Goal: Task Accomplishment & Management: Use online tool/utility

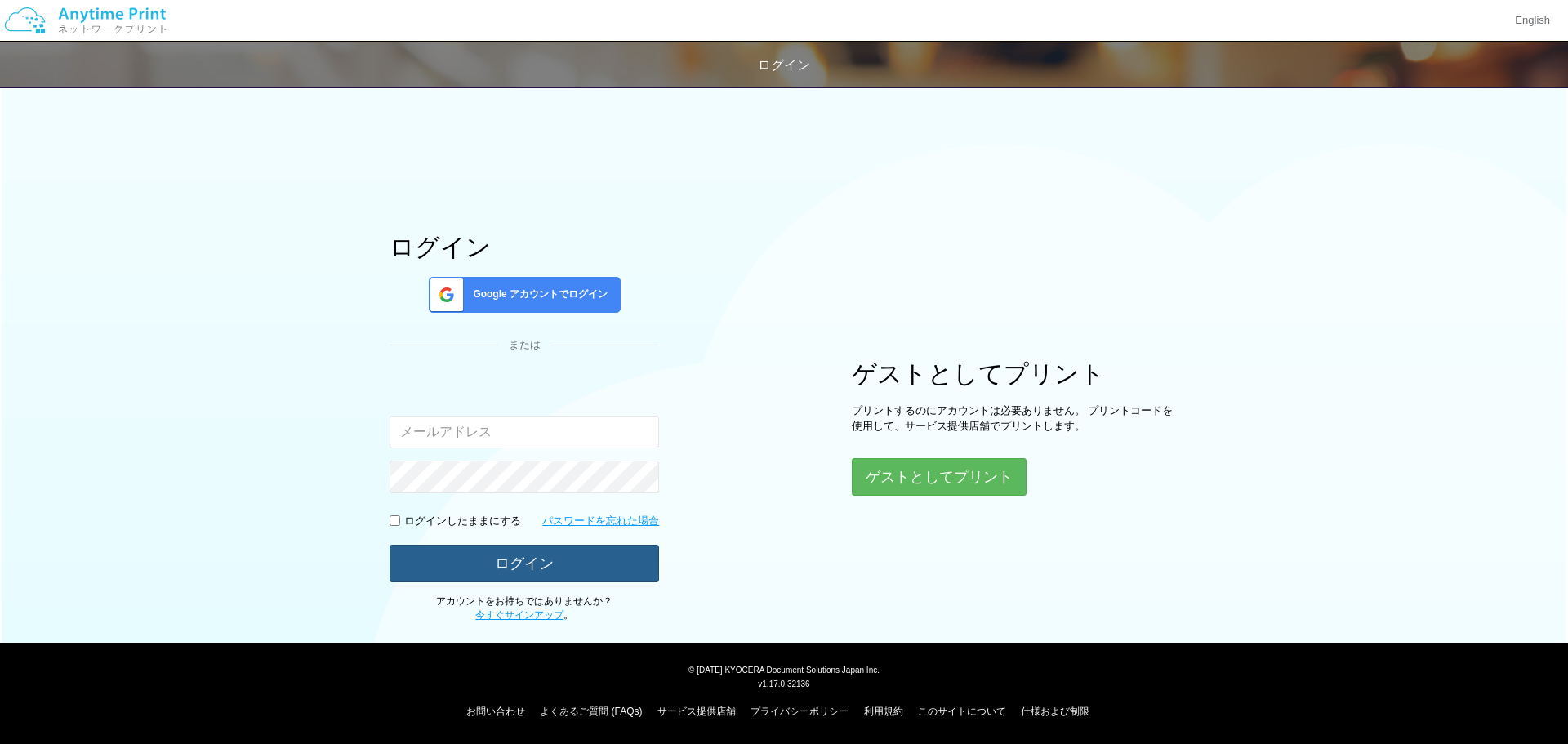
type input "[EMAIL_ADDRESS][DOMAIN_NAME]"
click at [548, 565] on button "ログイン" at bounding box center [524, 562] width 270 height 36
click at [510, 562] on button "ログイン" at bounding box center [524, 562] width 270 height 36
click at [527, 565] on button "ログイン" at bounding box center [524, 562] width 270 height 36
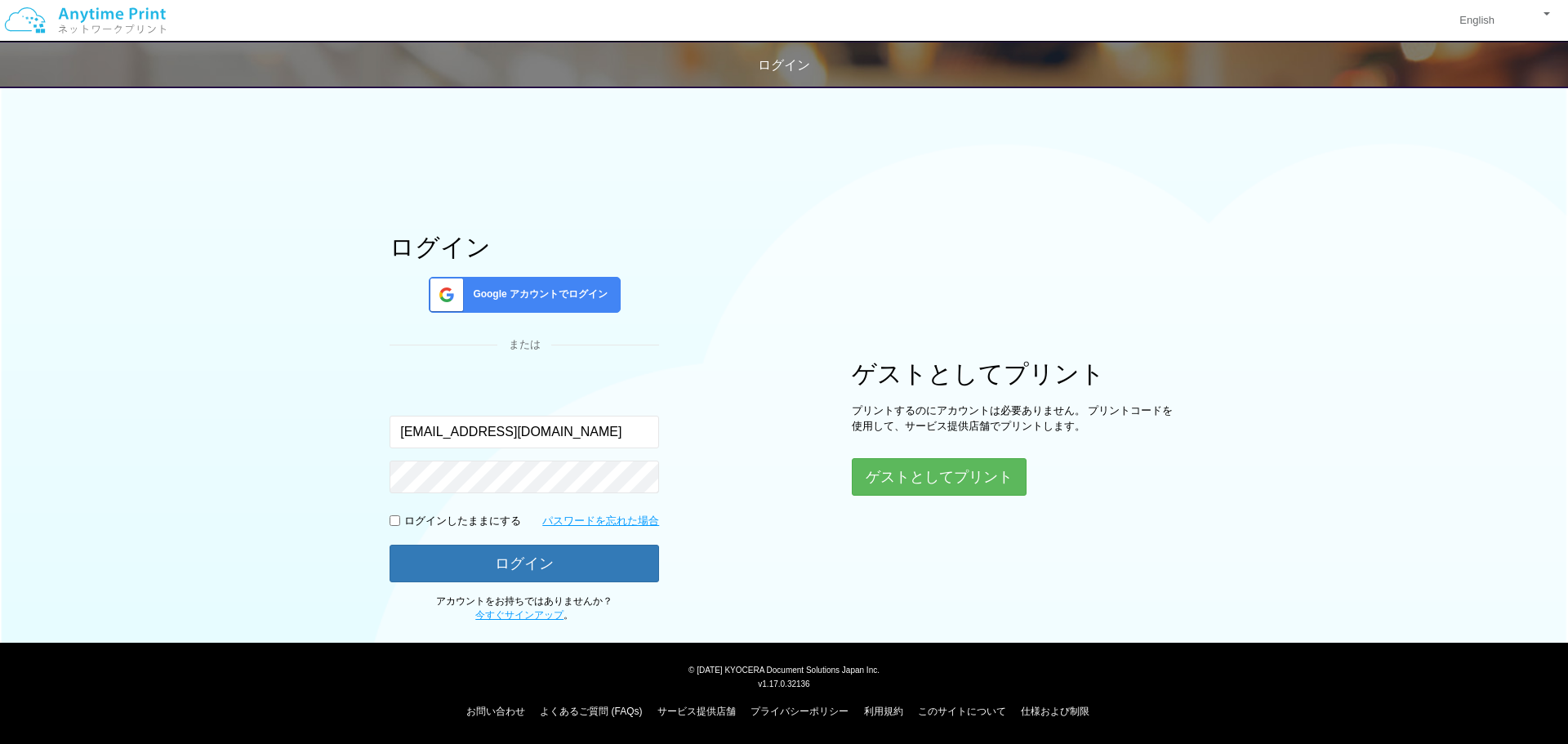
click at [876, 559] on div "ログイン Google アカウントでログイン または 入力されたメールアドレスまたはパスワードが正しくありません。 [EMAIL_ADDRESS][DOMAI…" at bounding box center [784, 350] width 980 height 546
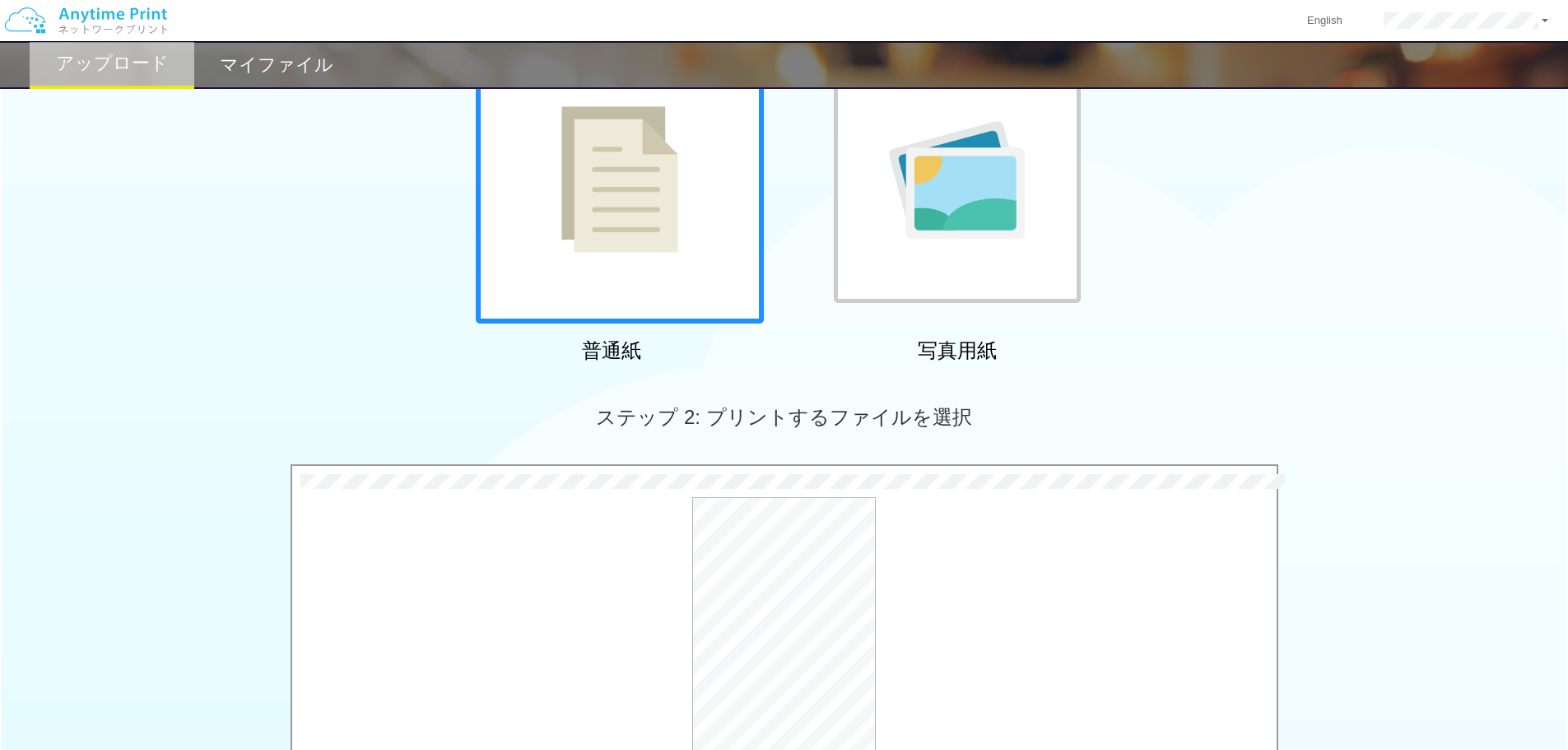
scroll to position [502, 0]
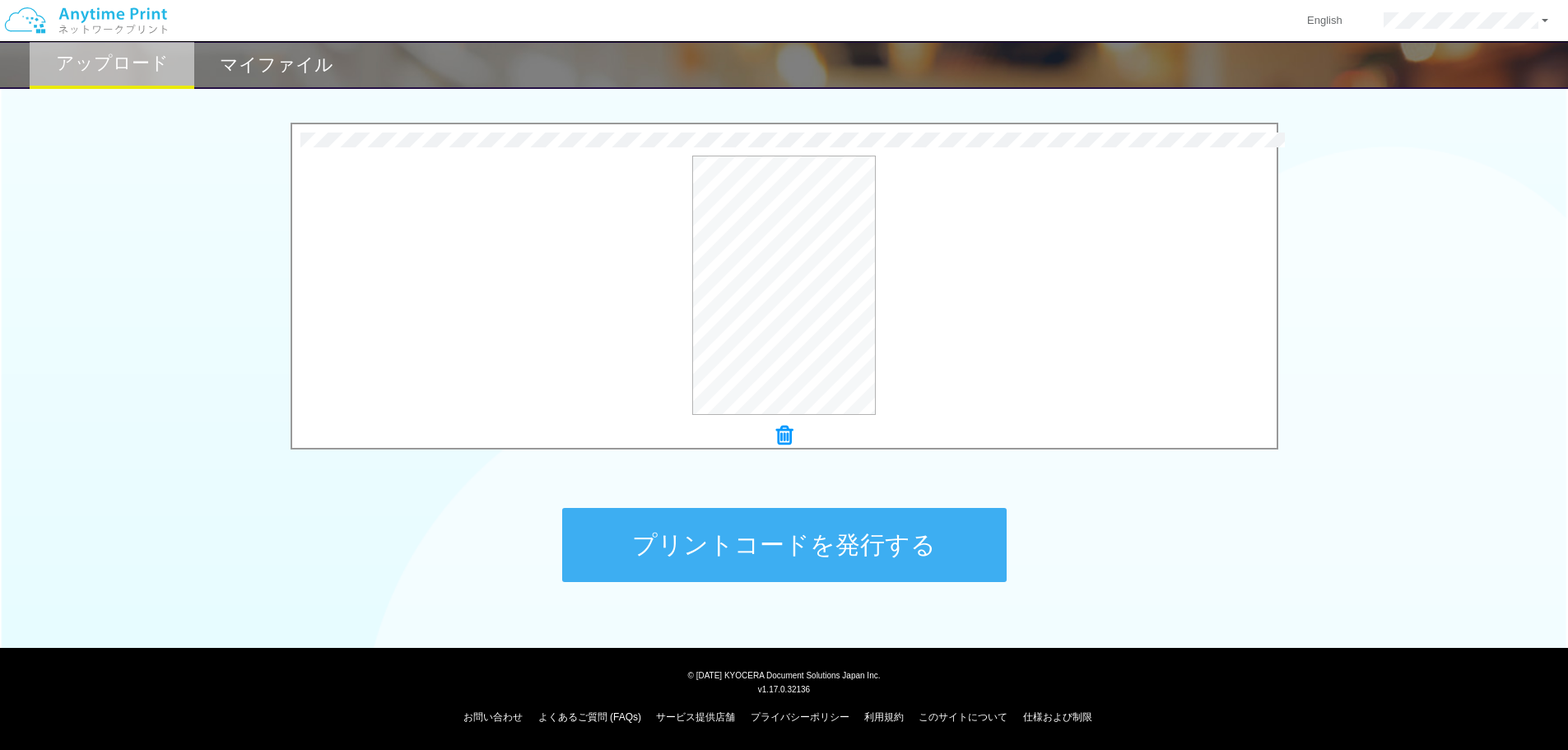
click at [764, 537] on button "プリントコードを発行する" at bounding box center [784, 545] width 444 height 74
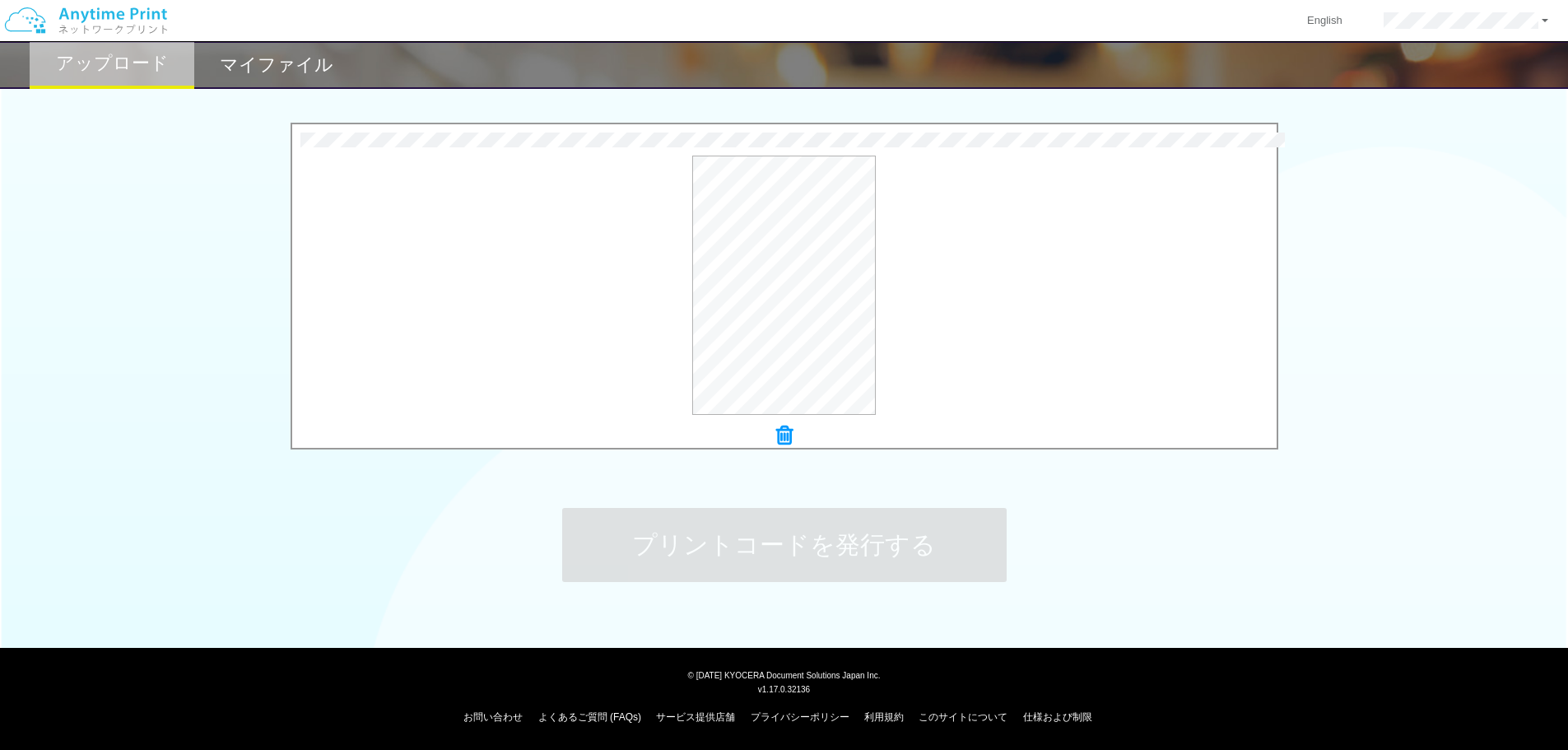
scroll to position [0, 0]
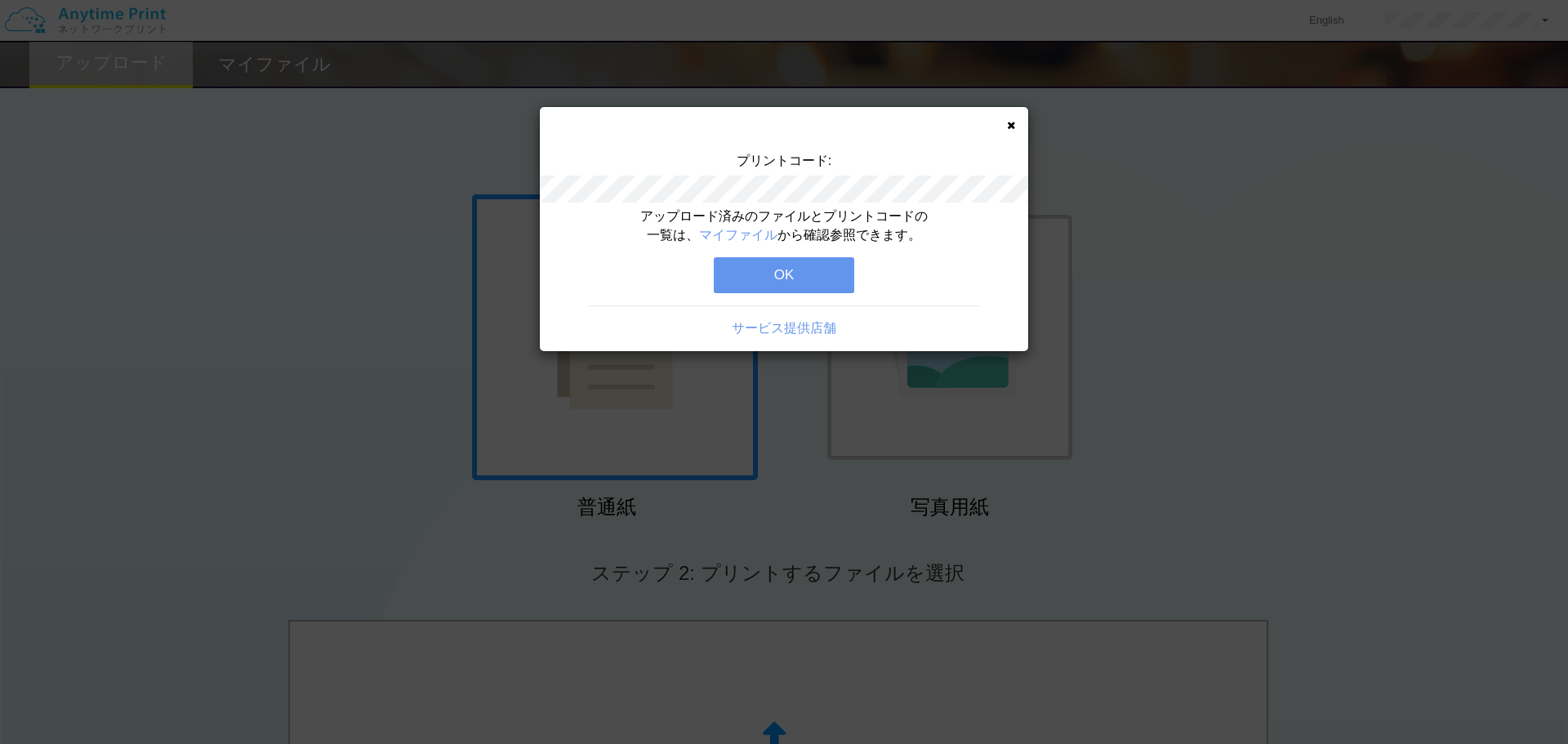
click at [791, 265] on button "OK" at bounding box center [784, 275] width 141 height 36
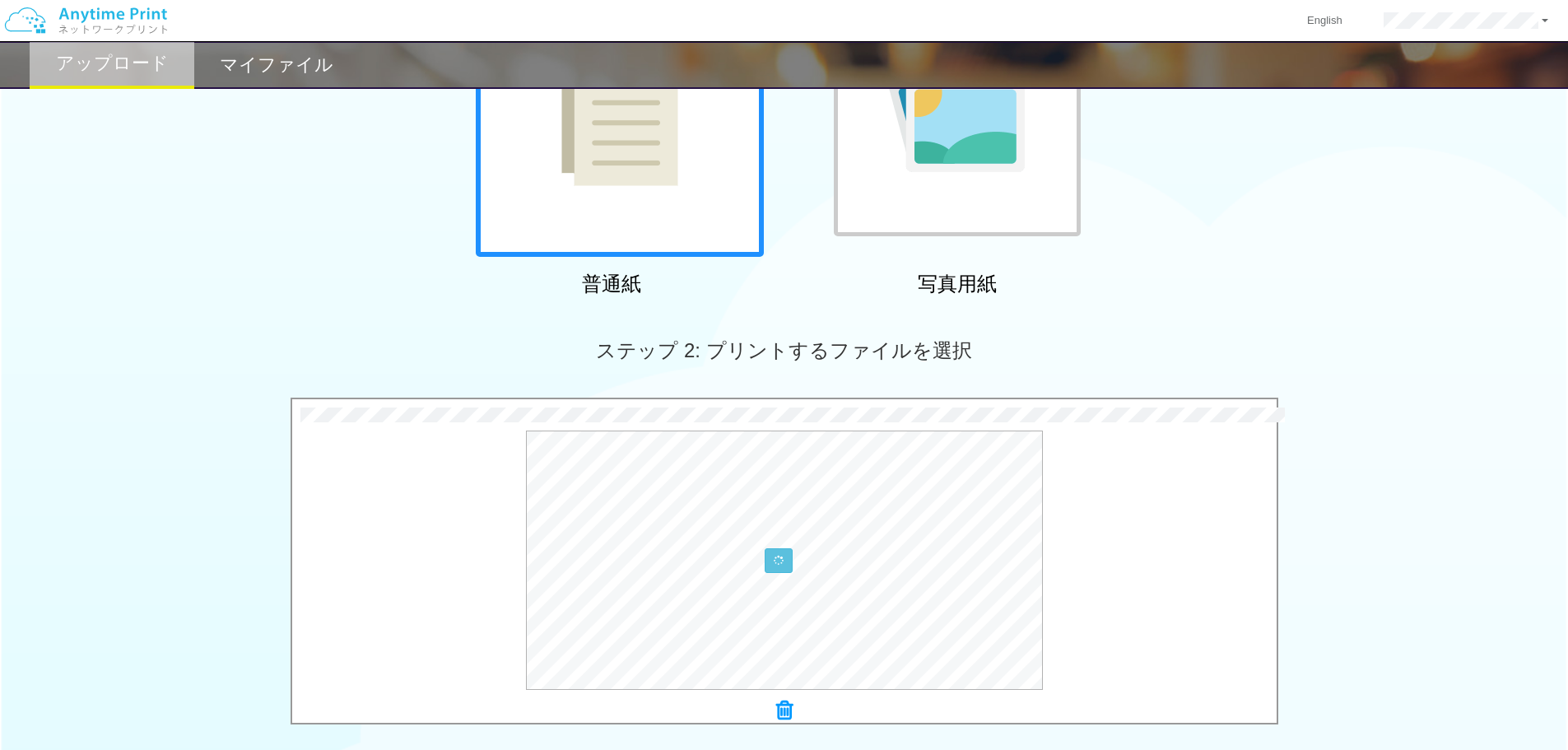
scroll to position [502, 0]
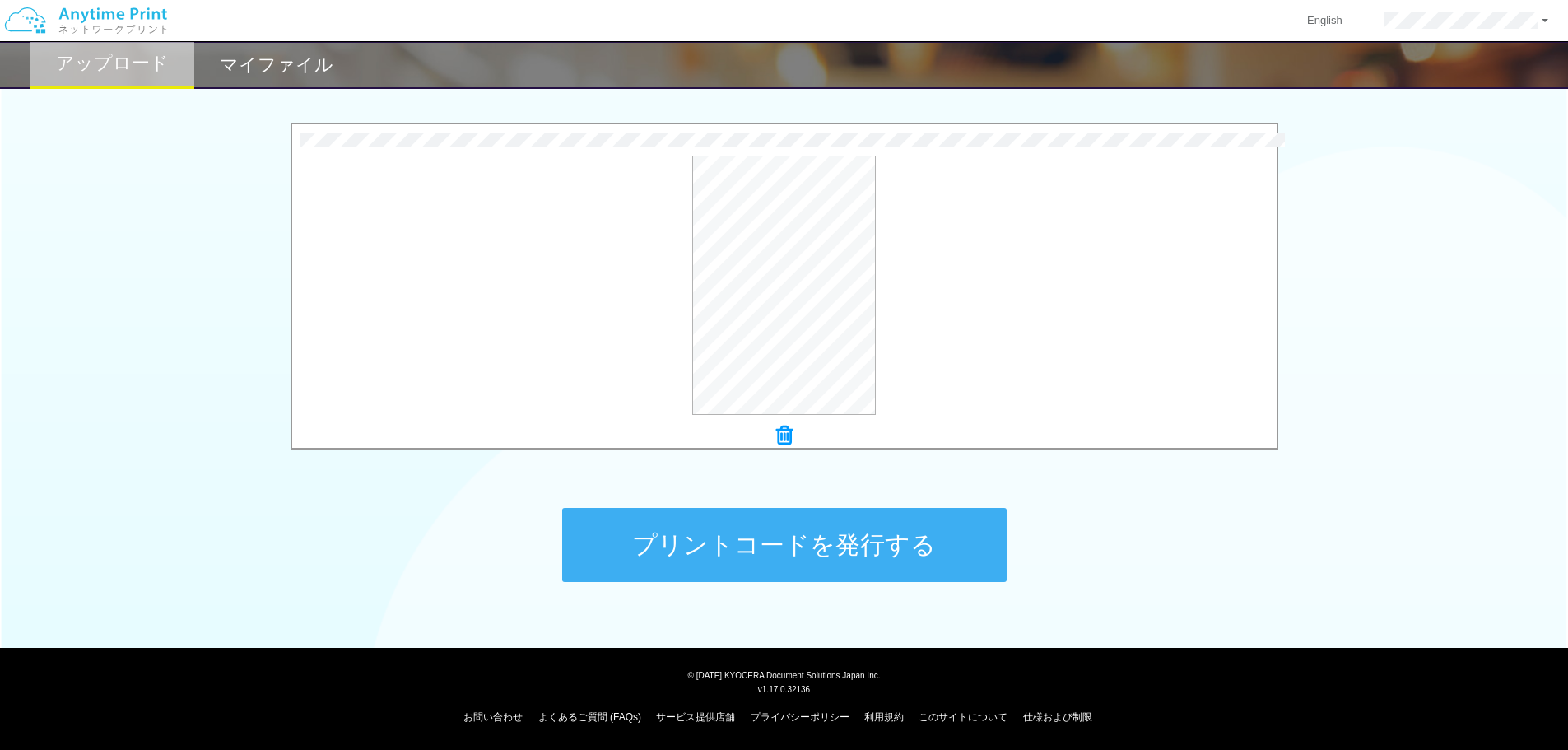
click at [788, 524] on button "プリントコードを発行する" at bounding box center [784, 545] width 444 height 74
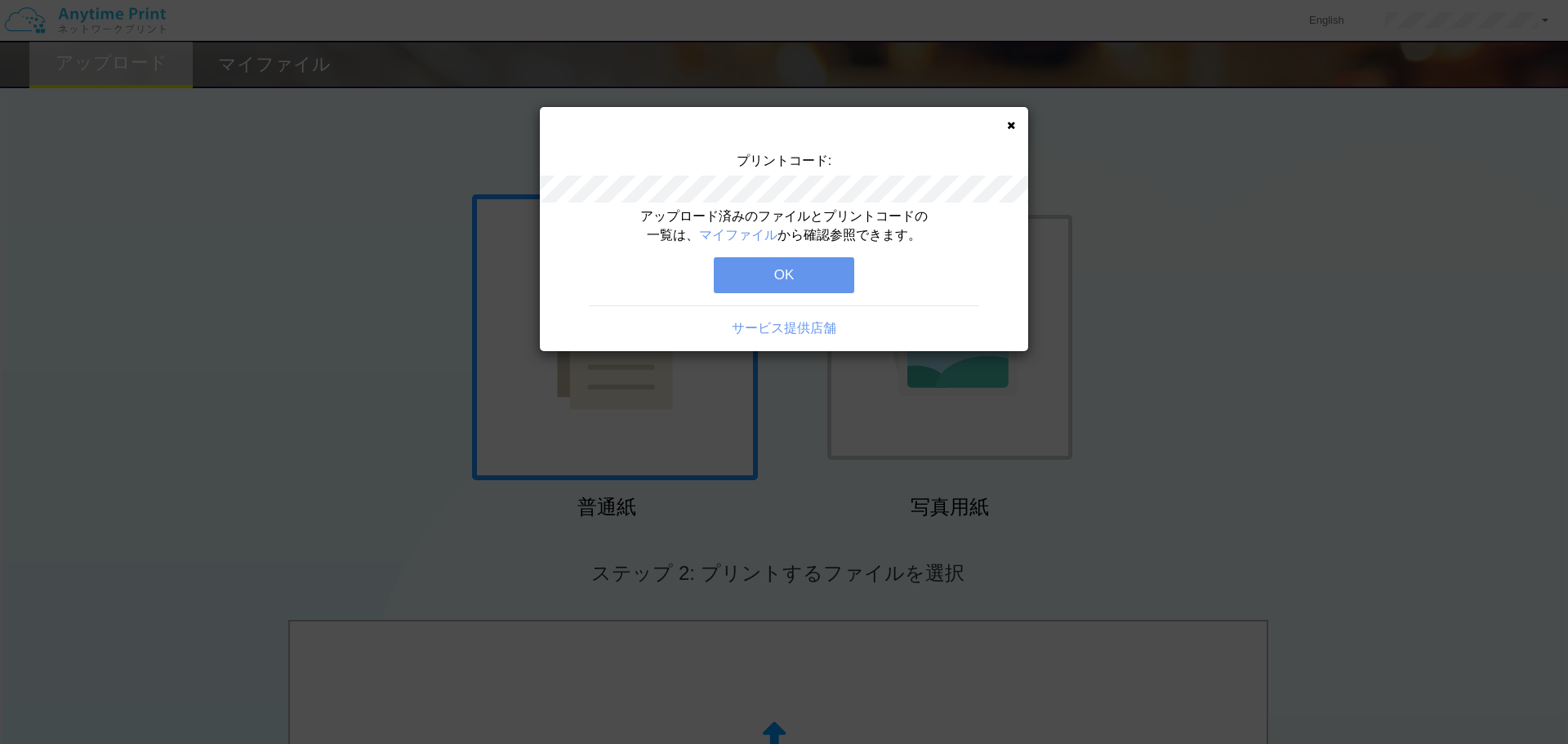
click at [776, 274] on button "OK" at bounding box center [784, 275] width 141 height 36
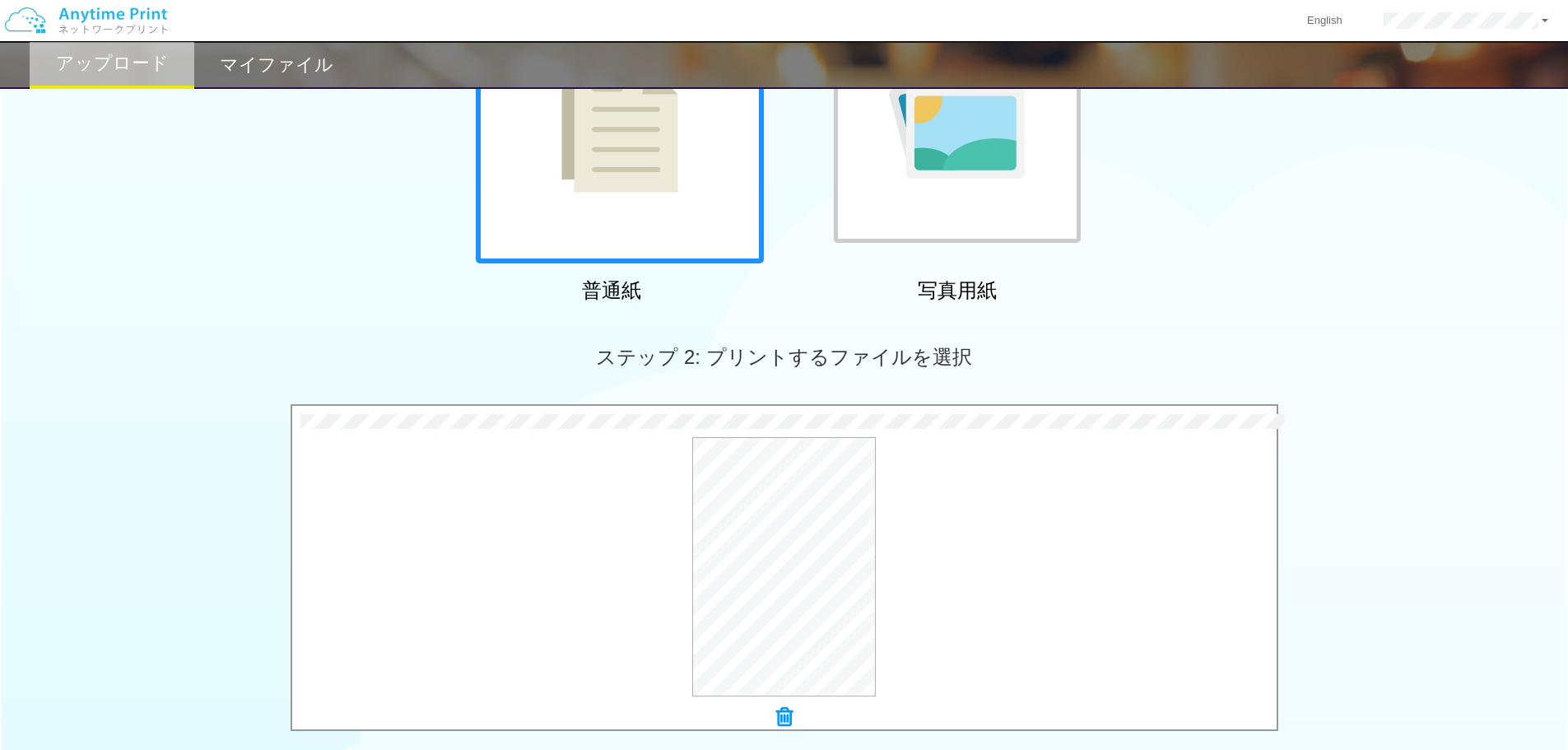
scroll to position [494, 0]
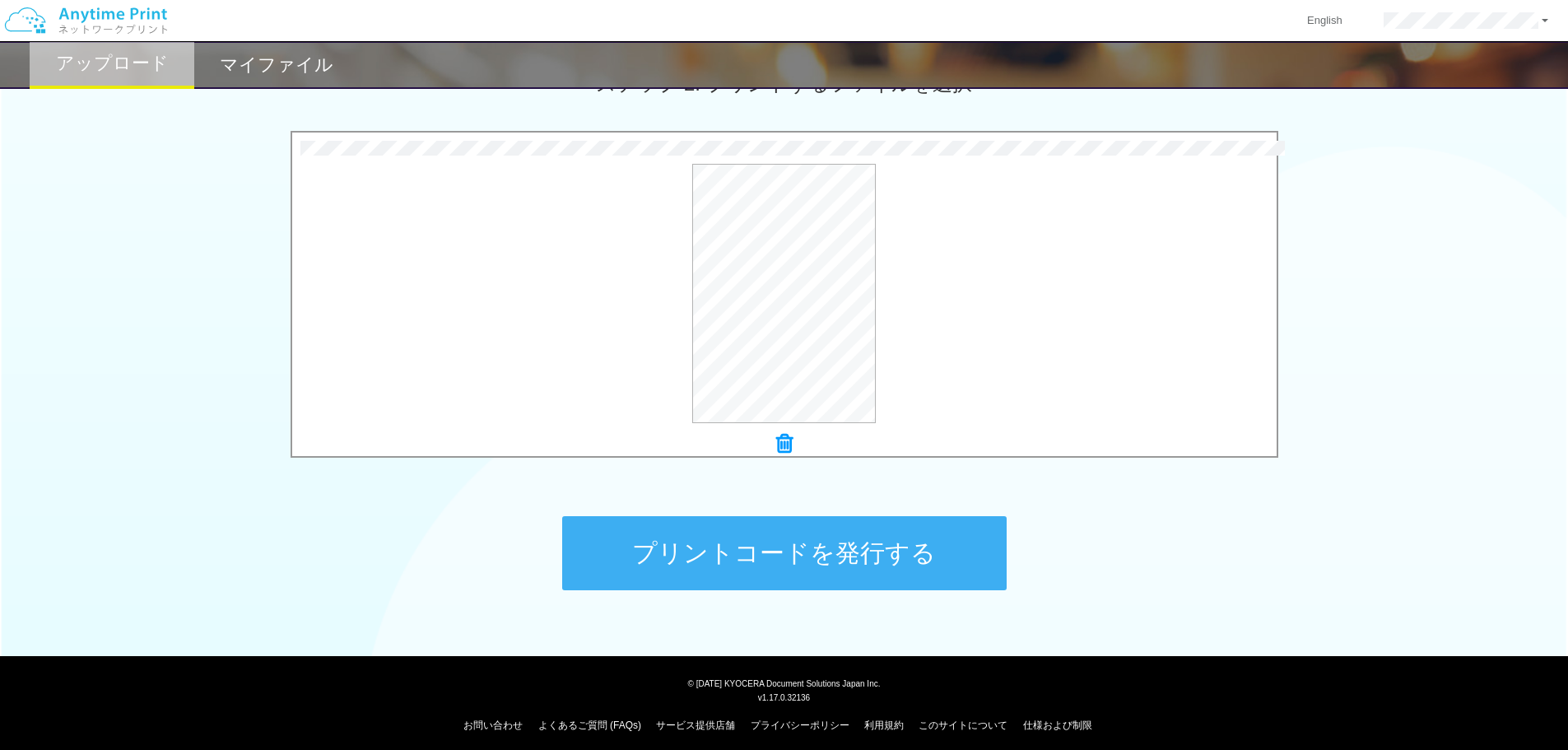
click at [750, 581] on button "プリントコードを発行する" at bounding box center [784, 553] width 444 height 74
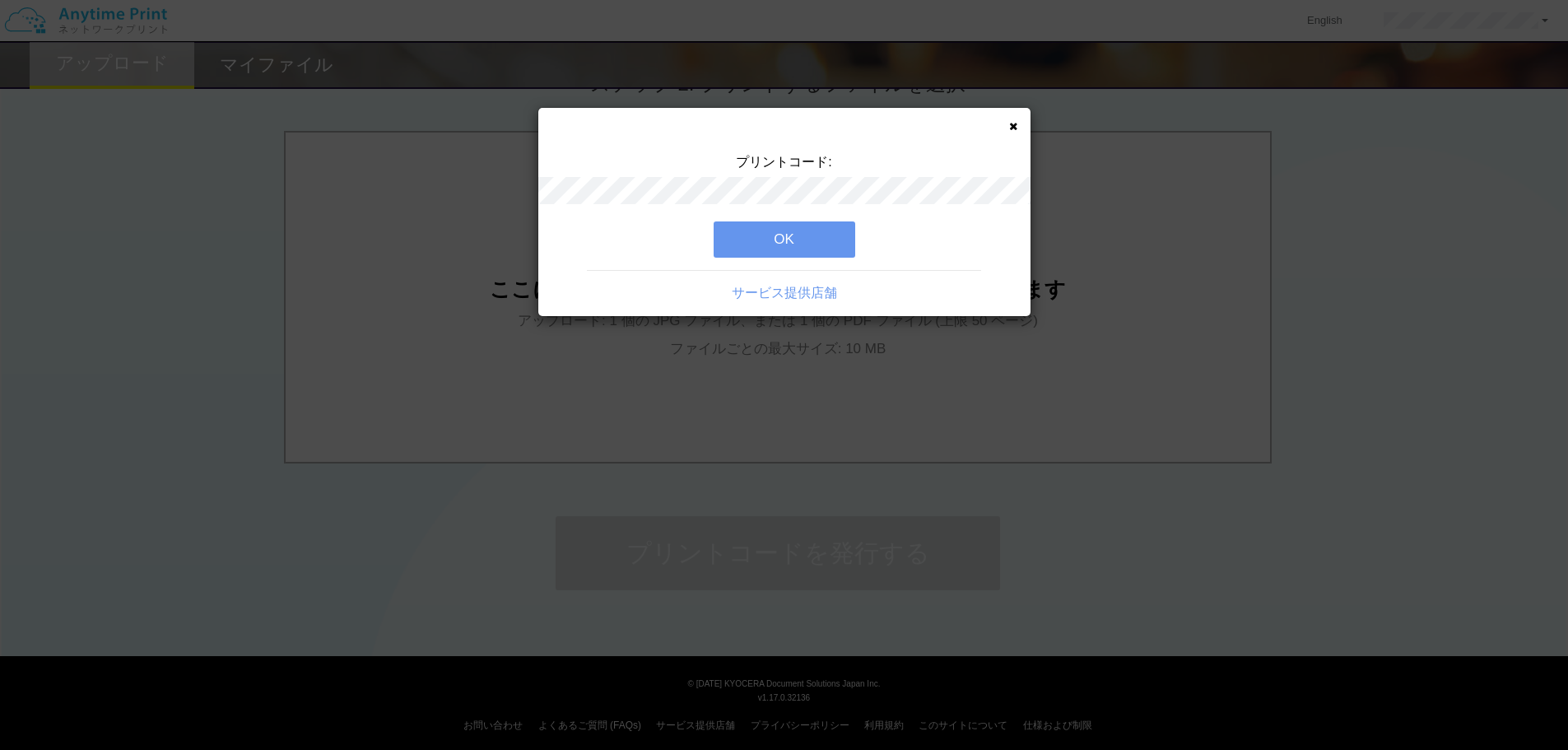
scroll to position [0, 0]
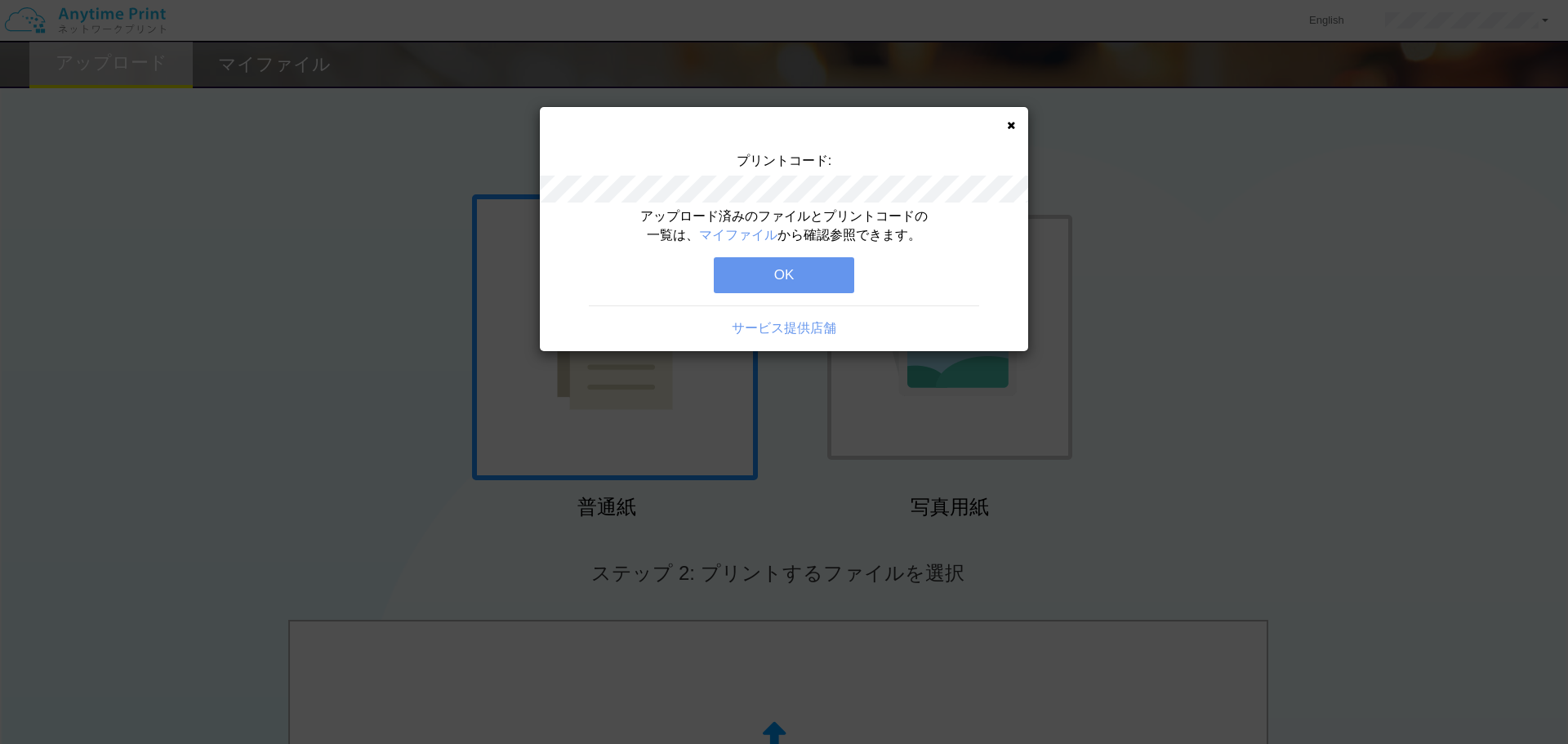
click at [802, 270] on button "OK" at bounding box center [784, 275] width 141 height 36
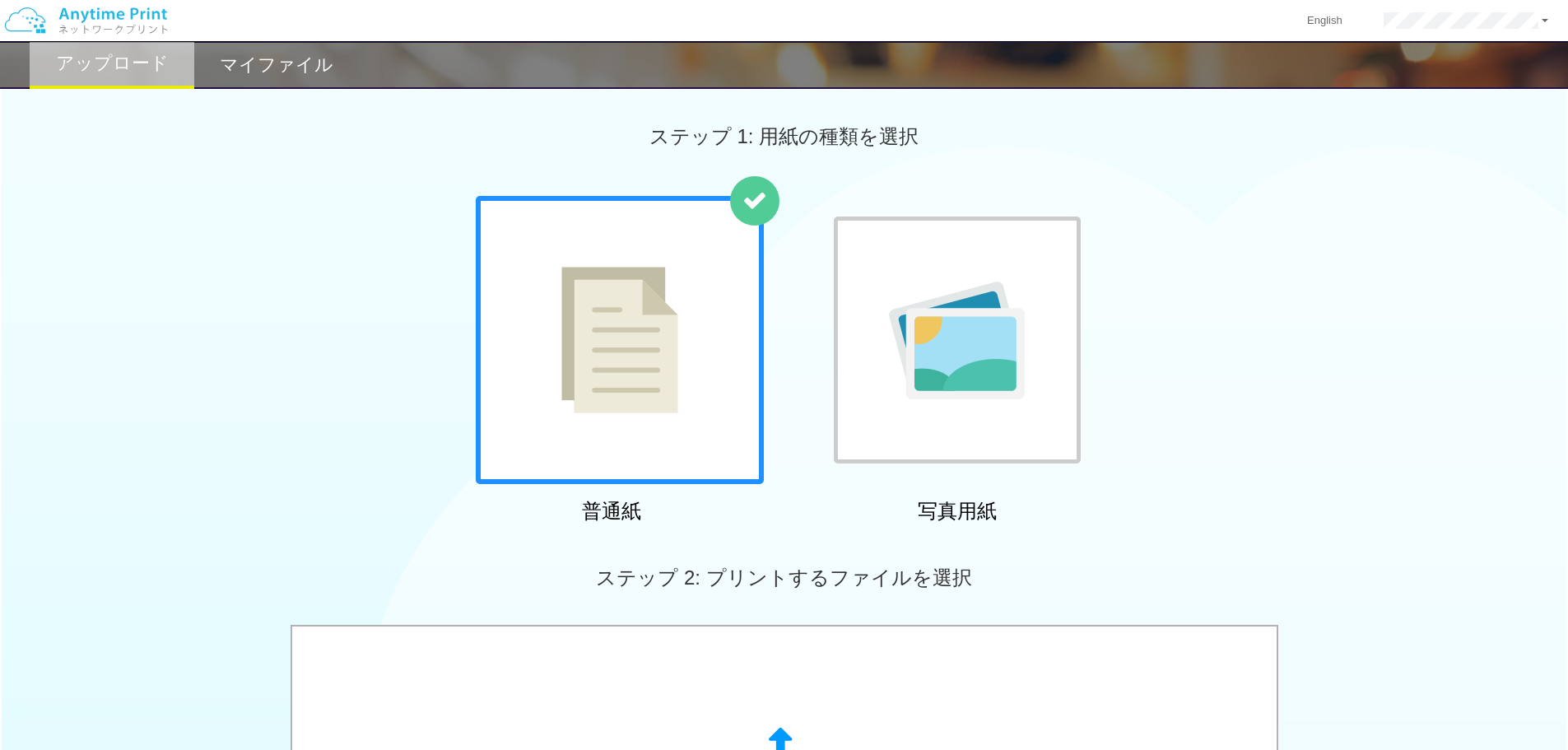
click at [288, 56] on h2 "マイファイル" at bounding box center [276, 65] width 114 height 19
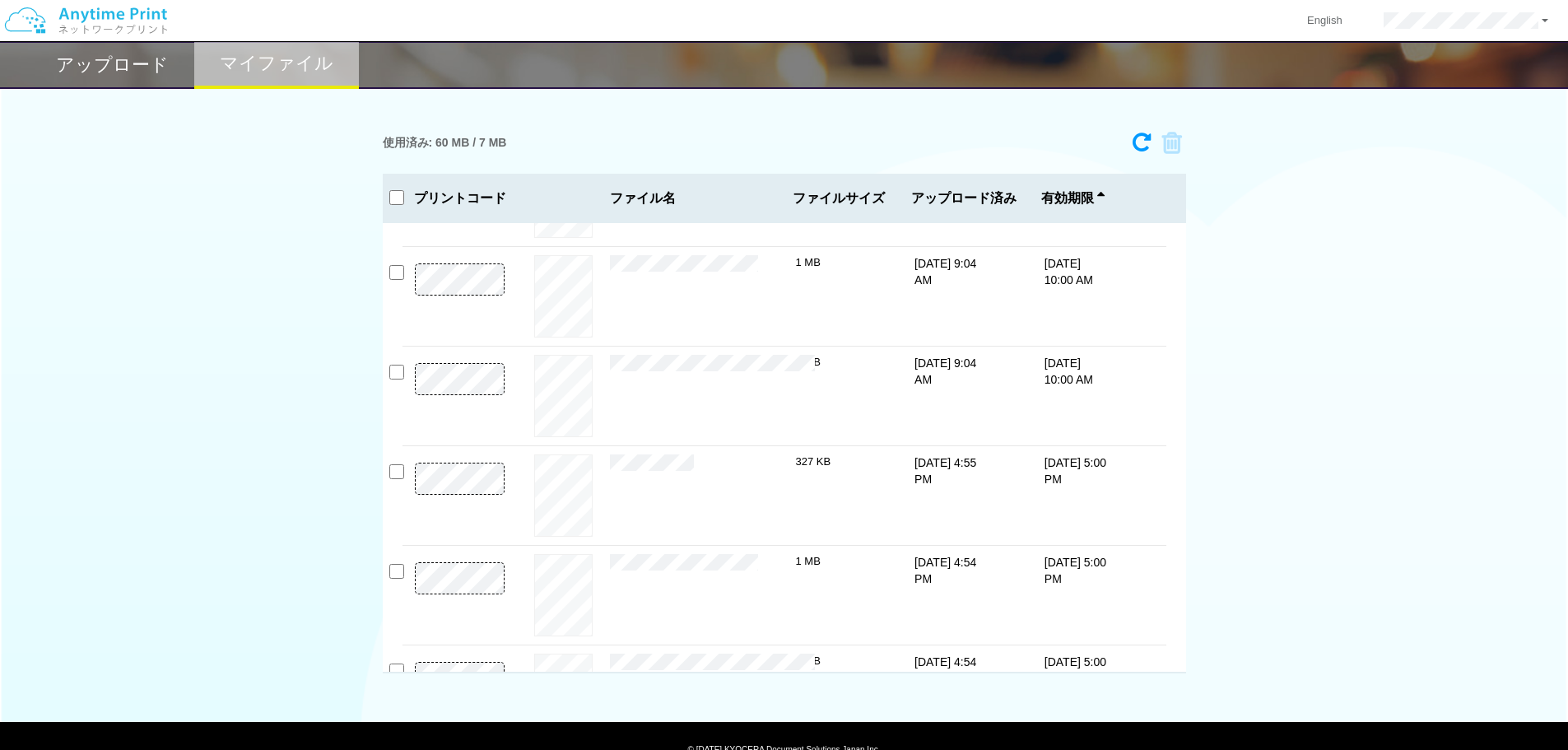
scroll to position [149, 0]
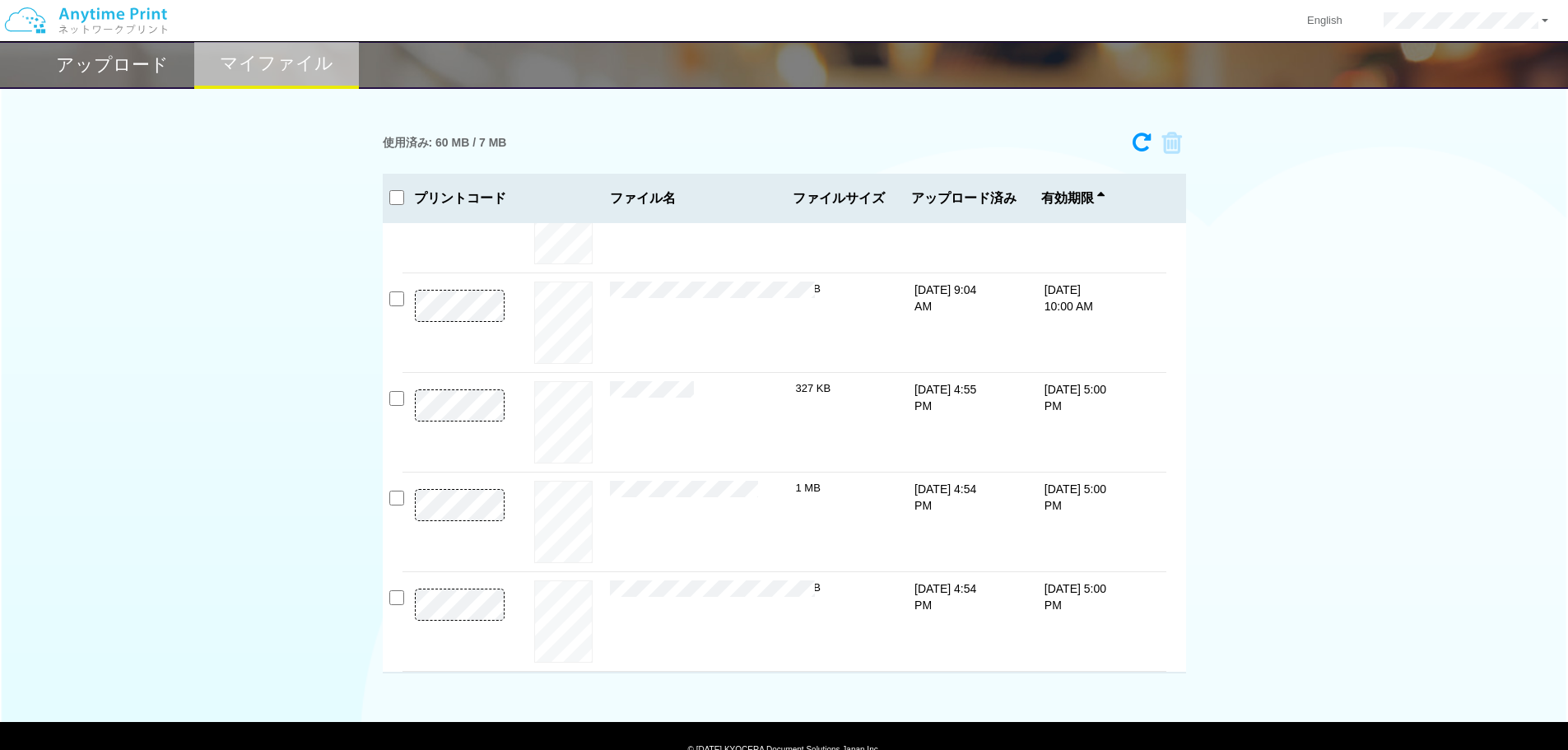
click at [1458, 462] on div "使用済み: 60 MB / 7 MB 2340-4852 有効期限 [DATE] 10:00 AM 契約書類一式.pdf 327 KB" at bounding box center [784, 399] width 1568 height 549
drag, startPoint x: 673, startPoint y: 416, endPoint x: 684, endPoint y: 420, distance: 11.7
click at [673, 416] on div "× 契約書類一式.pdf" at bounding box center [703, 422] width 186 height 82
